Goal: Transaction & Acquisition: Purchase product/service

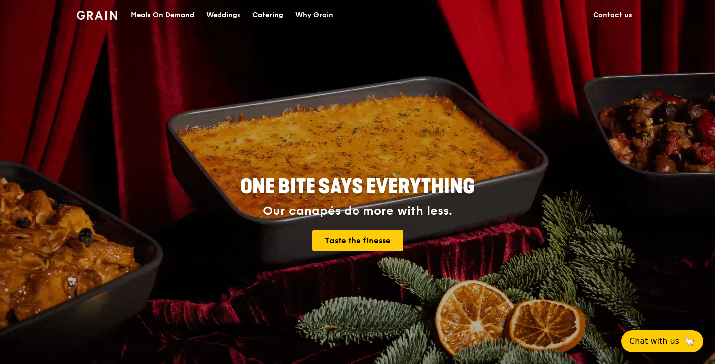
click at [174, 13] on div "Meals On Demand" at bounding box center [162, 15] width 63 height 30
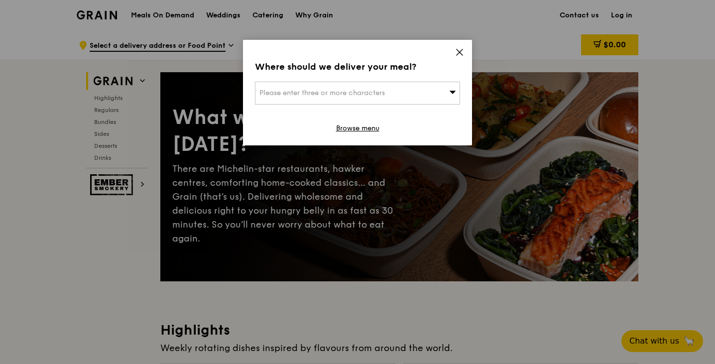
click at [344, 93] on span "Please enter three or more characters" at bounding box center [321, 93] width 125 height 8
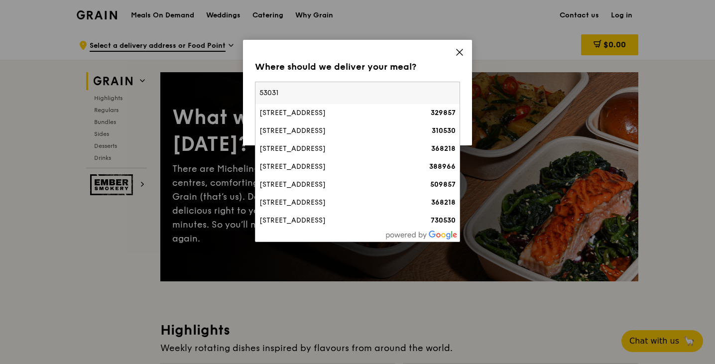
type input "530316"
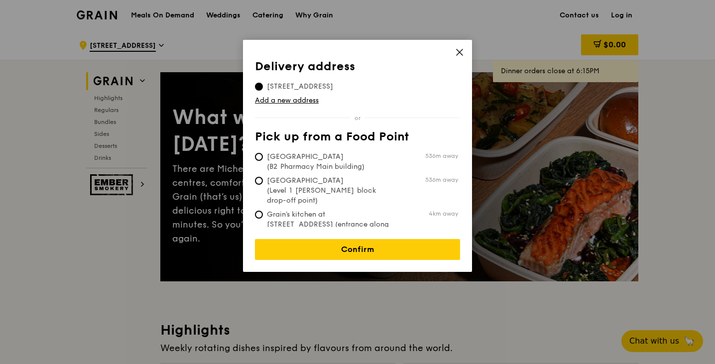
click at [460, 53] on icon at bounding box center [459, 52] width 6 height 6
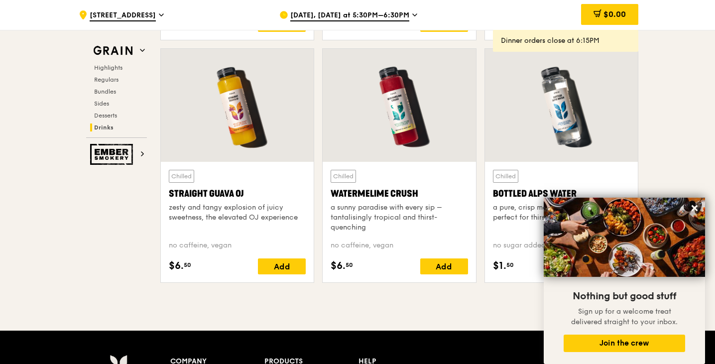
scroll to position [3917, 0]
